Goal: Task Accomplishment & Management: Use online tool/utility

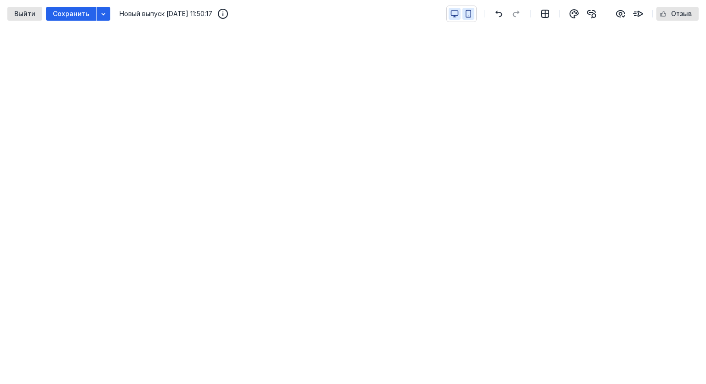
click at [474, 13] on button "button" at bounding box center [468, 14] width 12 height 12
click at [455, 12] on icon "button" at bounding box center [455, 14] width 8 height 8
click at [500, 11] on icon "button" at bounding box center [498, 13] width 11 height 7
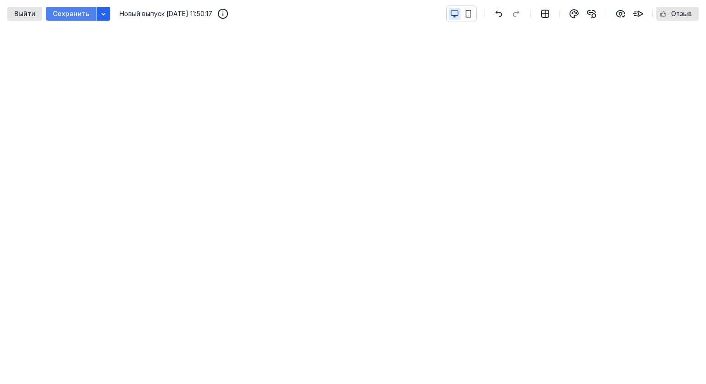
click at [74, 13] on span "Сохранить" at bounding box center [71, 14] width 36 height 8
click at [498, 11] on icon "button" at bounding box center [499, 14] width 7 height 7
click at [502, 9] on span "button" at bounding box center [498, 13] width 11 height 11
click at [467, 15] on icon "button" at bounding box center [468, 14] width 5 height 7
click at [453, 11] on icon "button" at bounding box center [454, 13] width 7 height 5
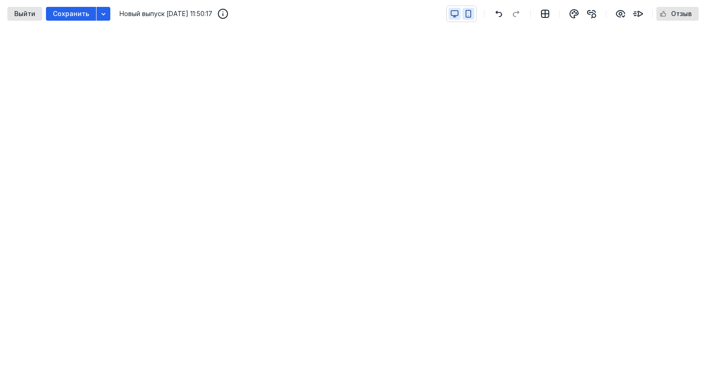
click at [474, 13] on button "button" at bounding box center [468, 14] width 12 height 12
click at [452, 14] on icon "button" at bounding box center [454, 13] width 7 height 5
click at [502, 12] on icon "button" at bounding box center [498, 13] width 11 height 7
click at [471, 9] on button "button" at bounding box center [468, 14] width 12 height 12
click at [452, 11] on icon "button" at bounding box center [454, 13] width 7 height 5
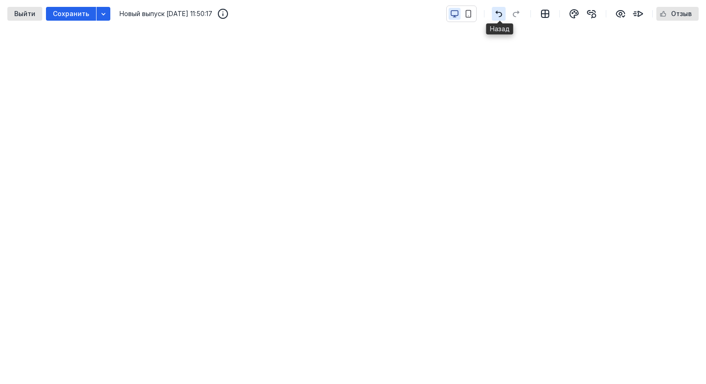
click at [503, 14] on icon "button" at bounding box center [498, 13] width 11 height 7
click at [474, 15] on button "button" at bounding box center [468, 14] width 12 height 12
click at [456, 17] on icon "button" at bounding box center [454, 17] width 3 height 0
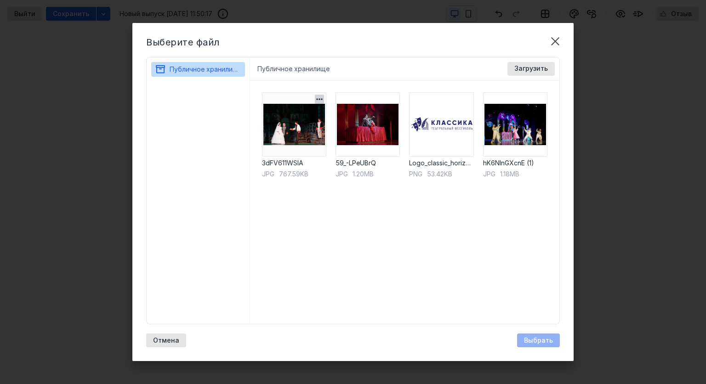
click at [307, 131] on img at bounding box center [294, 124] width 64 height 64
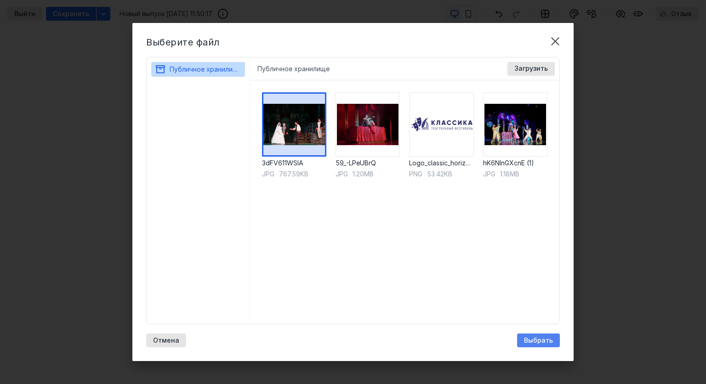
click at [522, 340] on div "Выбрать" at bounding box center [538, 341] width 38 height 8
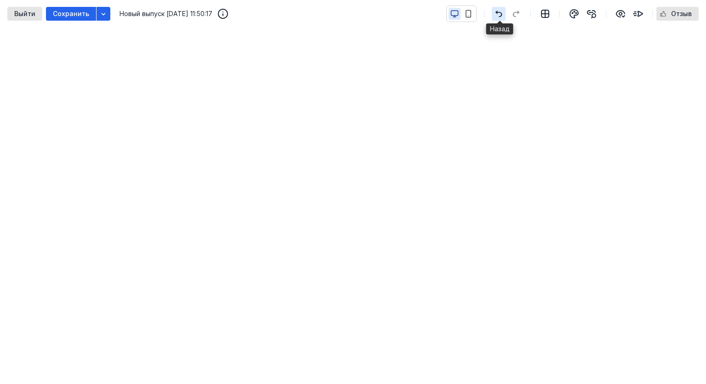
click at [497, 9] on span "button" at bounding box center [498, 13] width 11 height 11
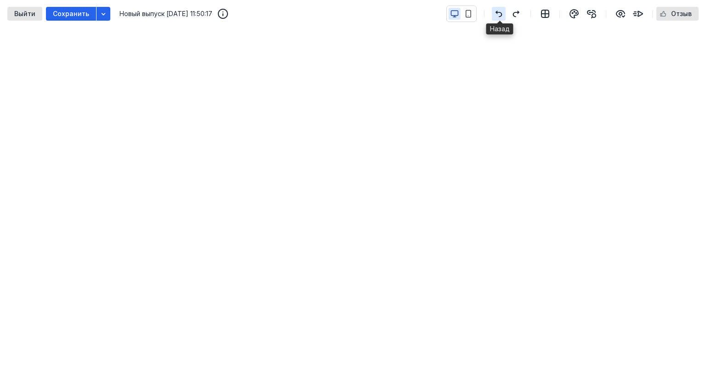
click at [497, 9] on span "button" at bounding box center [498, 13] width 11 height 11
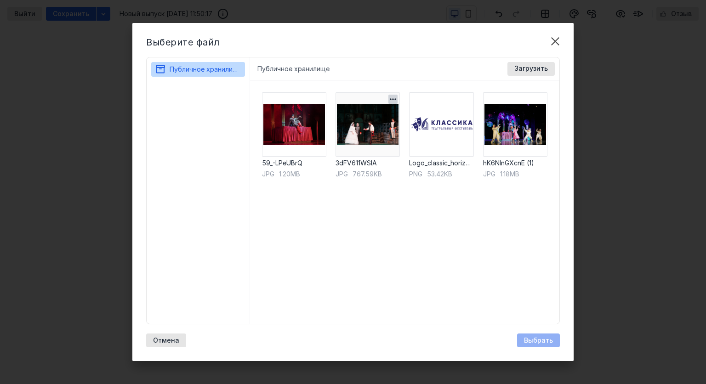
click at [367, 131] on img at bounding box center [368, 124] width 64 height 64
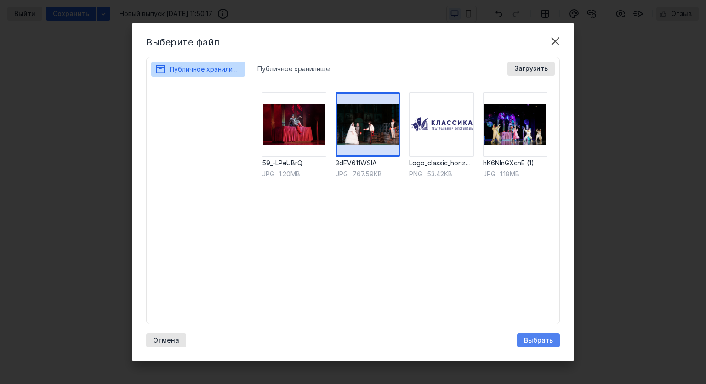
click at [529, 342] on span "Выбрать" at bounding box center [538, 341] width 29 height 8
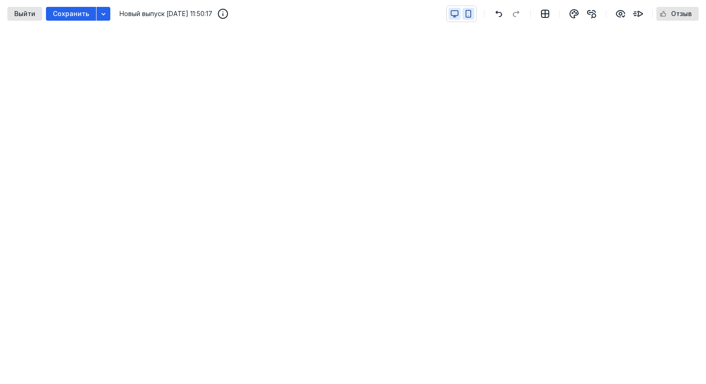
click at [469, 11] on icon "button" at bounding box center [468, 14] width 8 height 8
click at [455, 16] on icon "button" at bounding box center [455, 16] width 0 height 1
click at [471, 13] on icon "button" at bounding box center [468, 14] width 5 height 7
click at [451, 11] on button "button" at bounding box center [455, 14] width 12 height 12
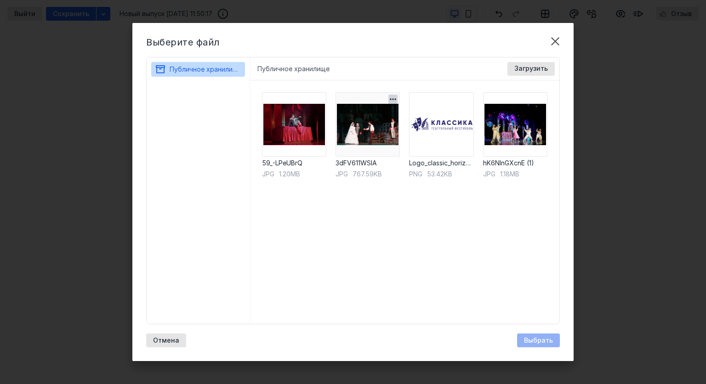
click at [391, 131] on img at bounding box center [368, 124] width 64 height 64
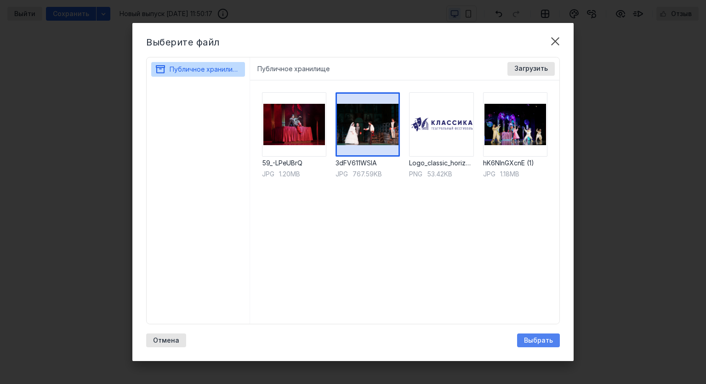
click at [528, 335] on div "Выбрать" at bounding box center [538, 341] width 43 height 14
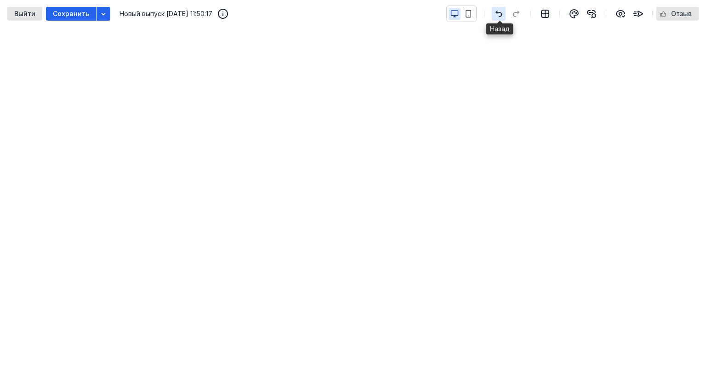
click at [500, 10] on icon "button" at bounding box center [498, 13] width 11 height 7
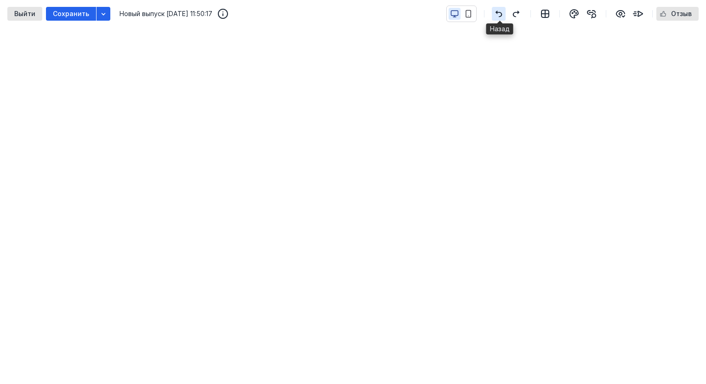
click at [500, 10] on icon "button" at bounding box center [498, 13] width 11 height 7
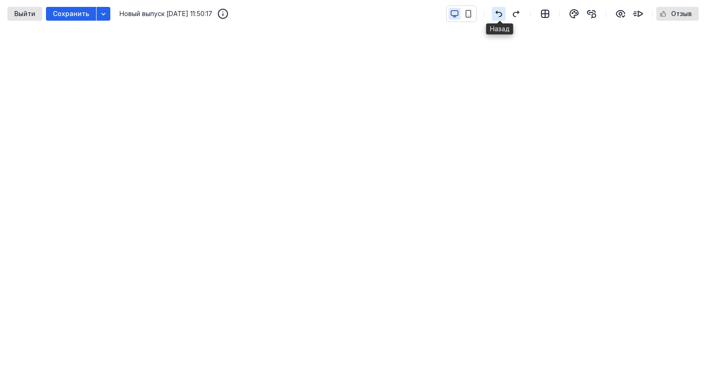
click at [500, 10] on icon "button" at bounding box center [498, 13] width 11 height 7
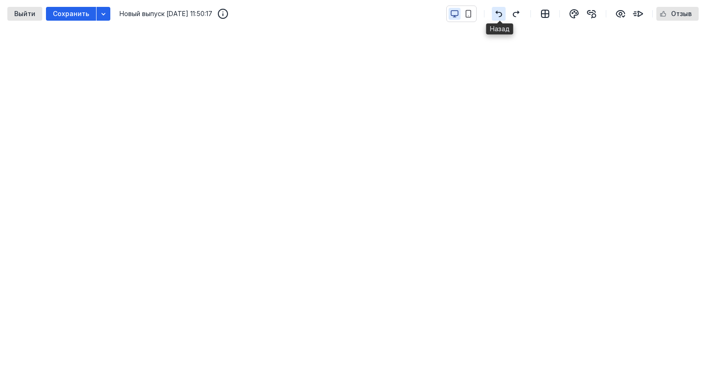
click at [500, 10] on icon "button" at bounding box center [498, 13] width 11 height 7
click at [572, 13] on icon "button" at bounding box center [574, 13] width 11 height 11
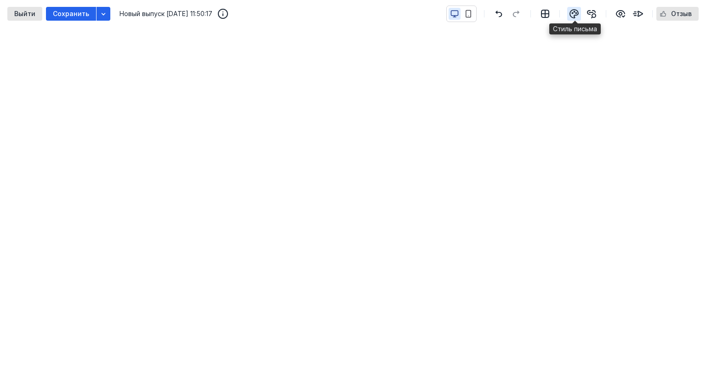
click at [573, 9] on icon "button" at bounding box center [574, 13] width 11 height 11
click at [470, 17] on icon "button" at bounding box center [468, 14] width 8 height 8
click at [458, 11] on icon "button" at bounding box center [454, 13] width 7 height 5
click at [547, 10] on icon "button" at bounding box center [545, 13] width 7 height 7
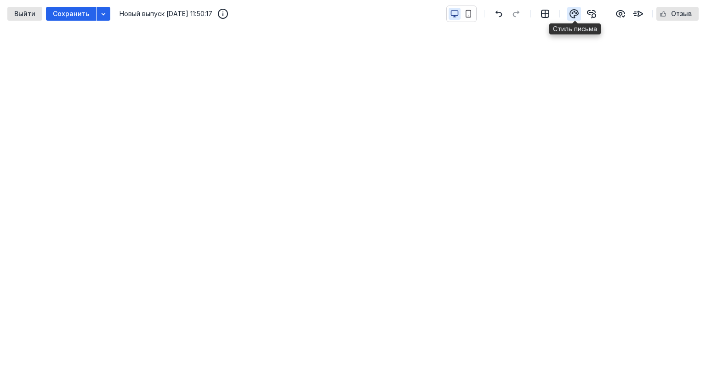
click at [579, 11] on icon "button" at bounding box center [574, 13] width 11 height 11
click at [501, 10] on icon "button" at bounding box center [498, 13] width 11 height 7
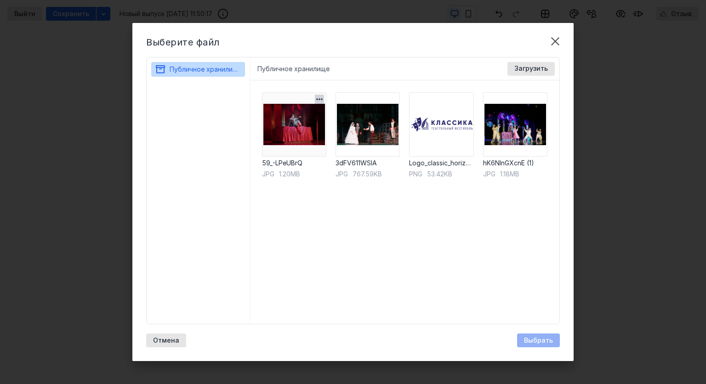
click at [293, 142] on img at bounding box center [294, 124] width 64 height 64
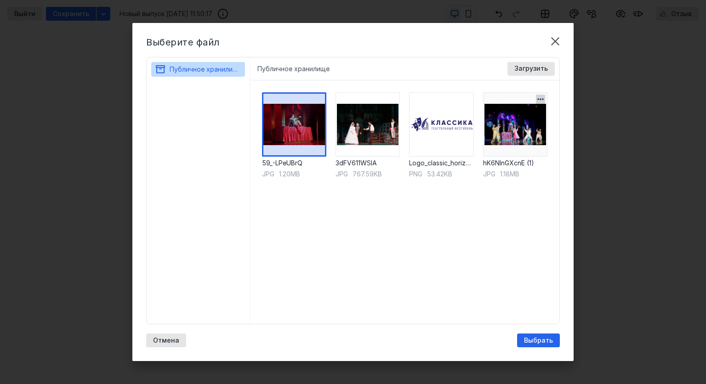
click at [510, 141] on img at bounding box center [515, 124] width 64 height 64
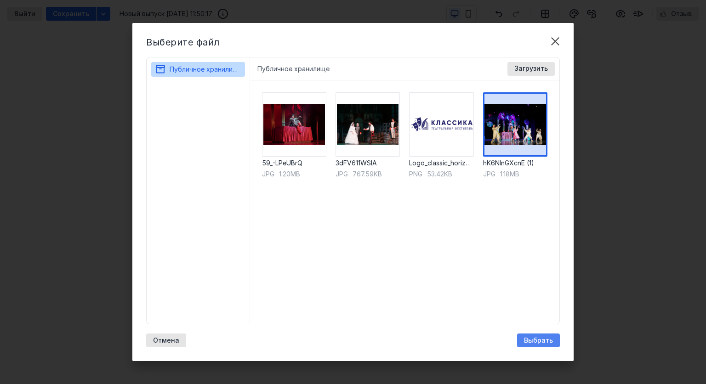
click at [529, 338] on span "Выбрать" at bounding box center [538, 341] width 29 height 8
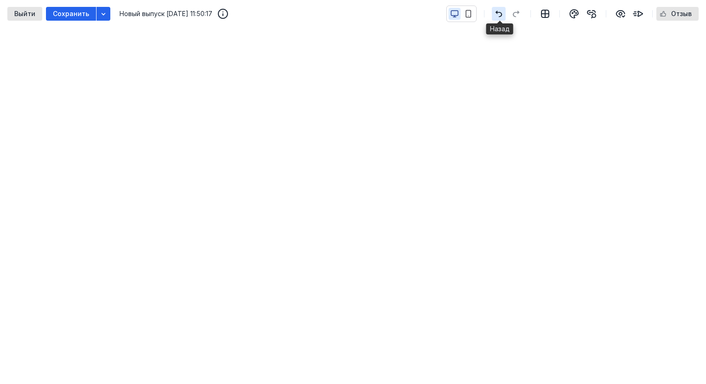
click at [499, 14] on icon "button" at bounding box center [498, 13] width 11 height 7
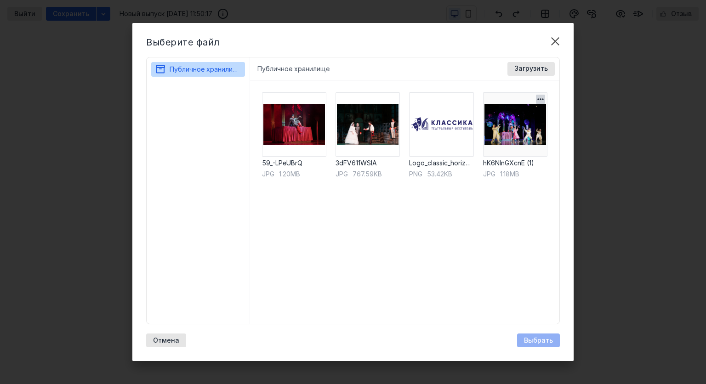
click at [520, 125] on img at bounding box center [515, 124] width 64 height 64
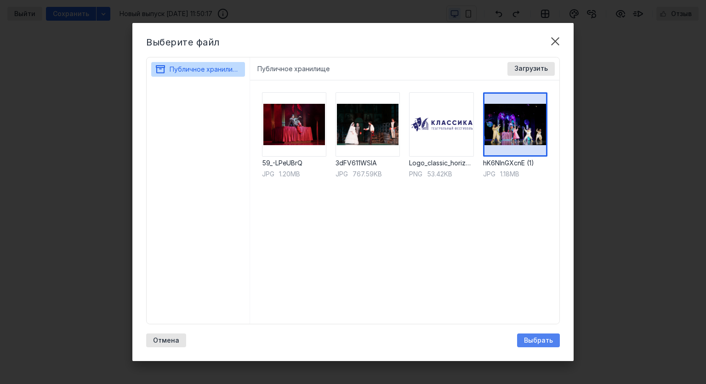
click at [529, 339] on span "Выбрать" at bounding box center [538, 341] width 29 height 8
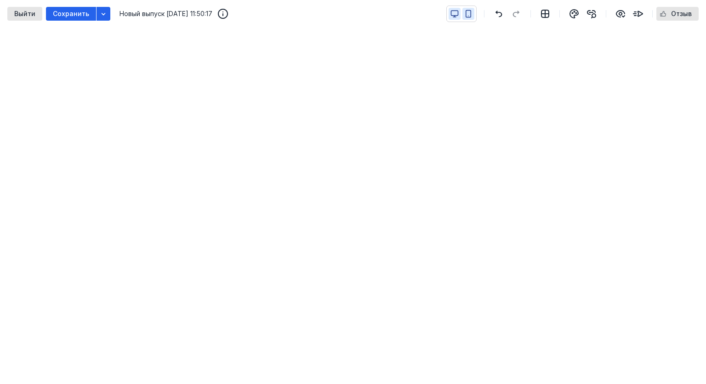
click at [467, 14] on icon "button" at bounding box center [468, 14] width 5 height 7
click at [455, 15] on icon "button" at bounding box center [455, 14] width 8 height 8
click at [574, 14] on icon "button" at bounding box center [574, 13] width 11 height 11
click at [64, 13] on span "Сохранить" at bounding box center [71, 14] width 36 height 8
click at [63, 11] on span "Сохранить" at bounding box center [71, 14] width 36 height 8
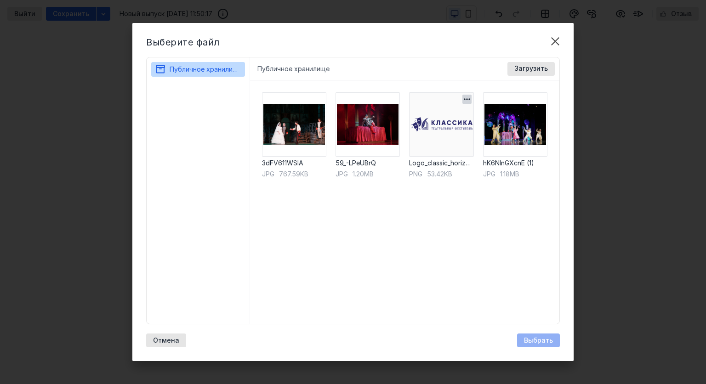
click at [457, 149] on img at bounding box center [441, 124] width 64 height 64
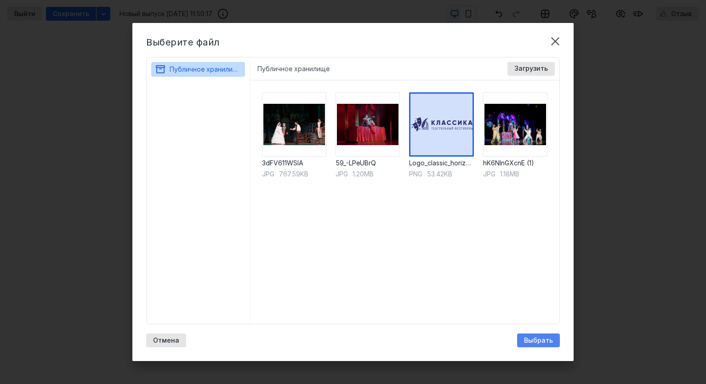
click at [531, 337] on span "Выбрать" at bounding box center [538, 341] width 29 height 8
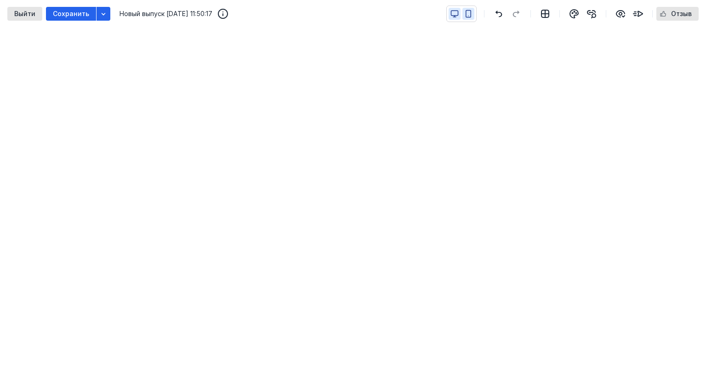
click at [474, 15] on button "button" at bounding box center [468, 14] width 12 height 12
click at [457, 8] on button "button" at bounding box center [455, 14] width 12 height 12
click at [83, 10] on span "Сохранить" at bounding box center [71, 14] width 36 height 8
click at [499, 15] on icon "button" at bounding box center [498, 13] width 11 height 7
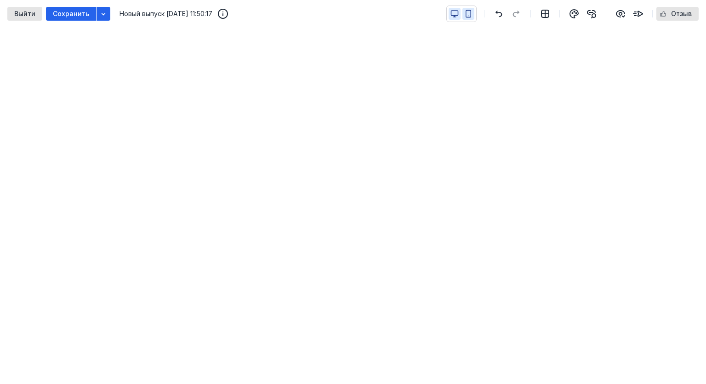
click at [473, 12] on icon "button" at bounding box center [468, 14] width 8 height 8
click at [452, 14] on icon "button" at bounding box center [455, 14] width 8 height 8
click at [64, 16] on span "Сохранить" at bounding box center [71, 14] width 36 height 8
